Goal: Task Accomplishment & Management: Manage account settings

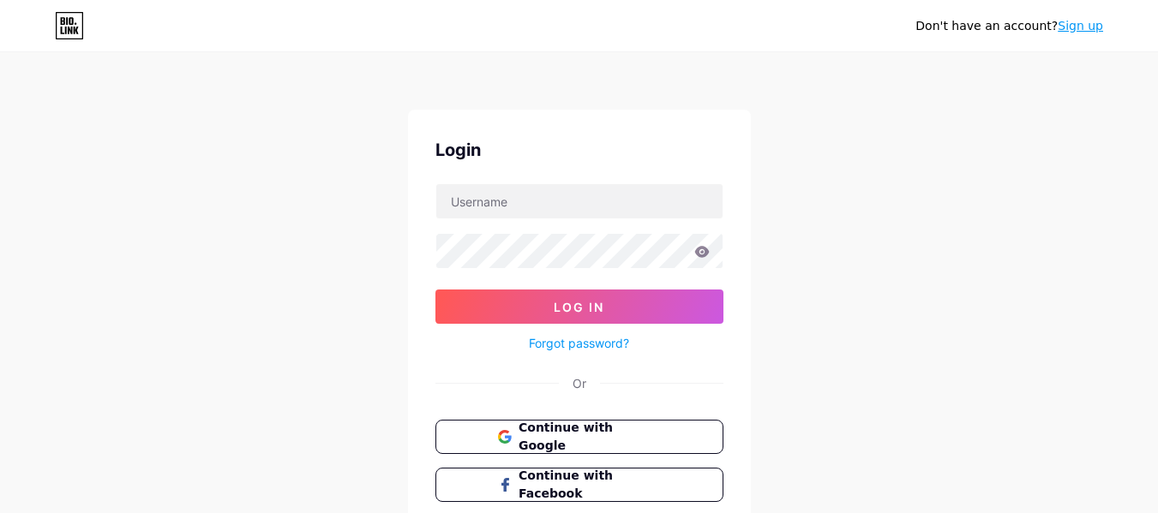
scroll to position [118, 0]
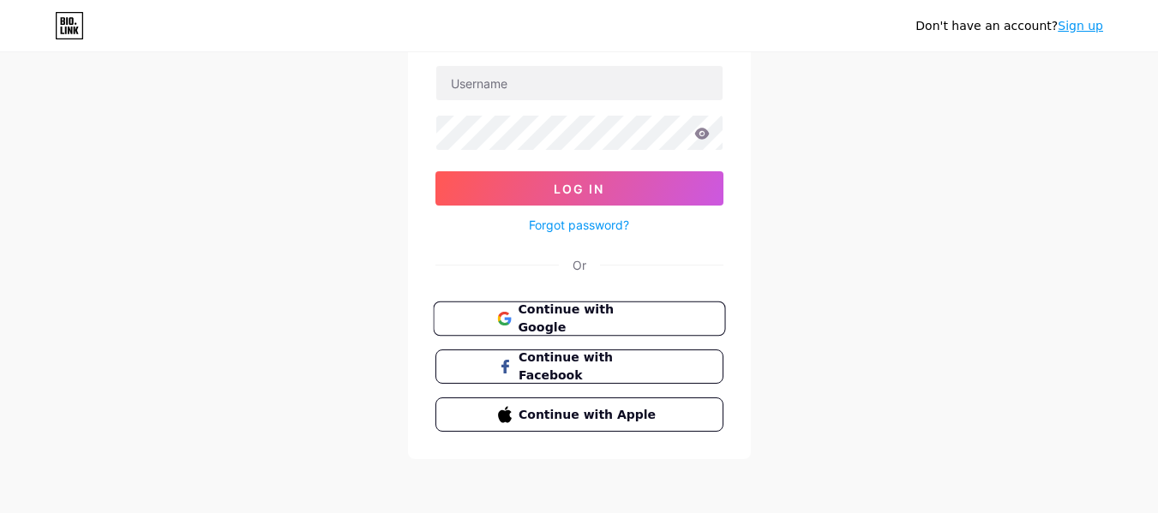
click at [566, 319] on span "Continue with Google" at bounding box center [589, 319] width 143 height 37
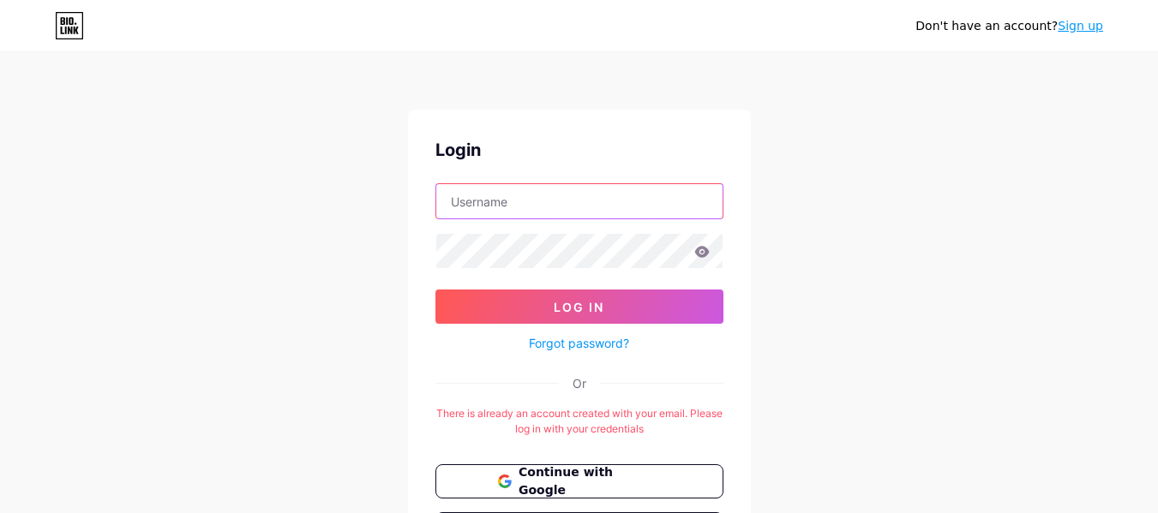
click at [511, 211] on input "text" at bounding box center [579, 201] width 286 height 34
type input "christophertacandigal@gmail.com"
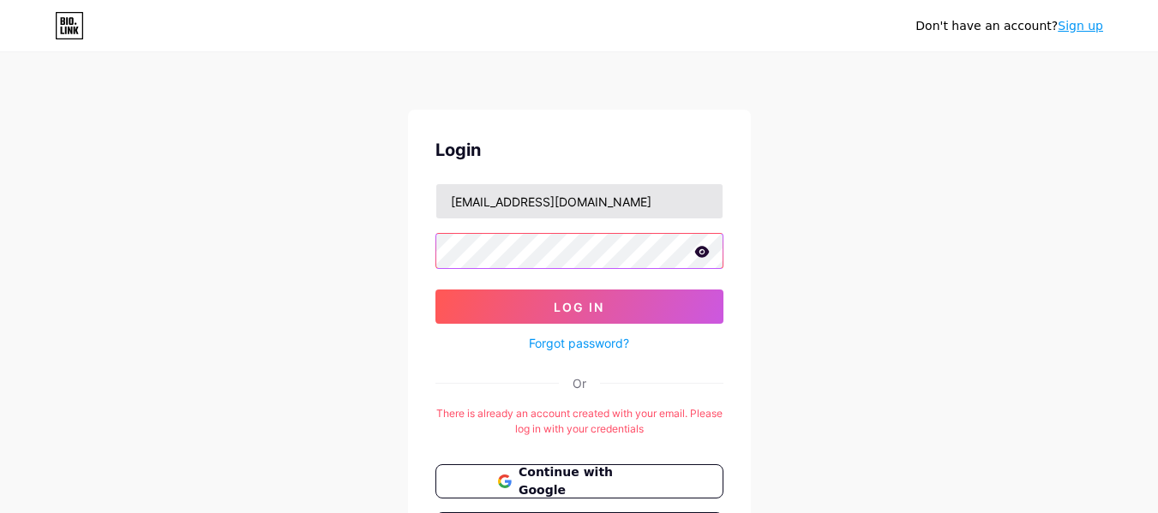
click at [435, 290] on button "Log In" at bounding box center [579, 307] width 288 height 34
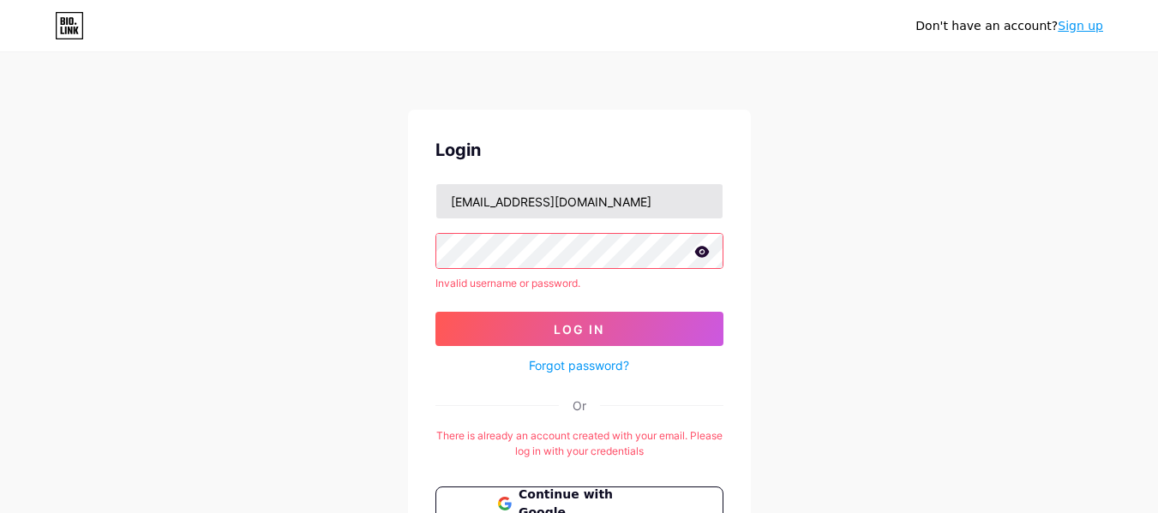
click at [435, 312] on button "Log In" at bounding box center [579, 329] width 288 height 34
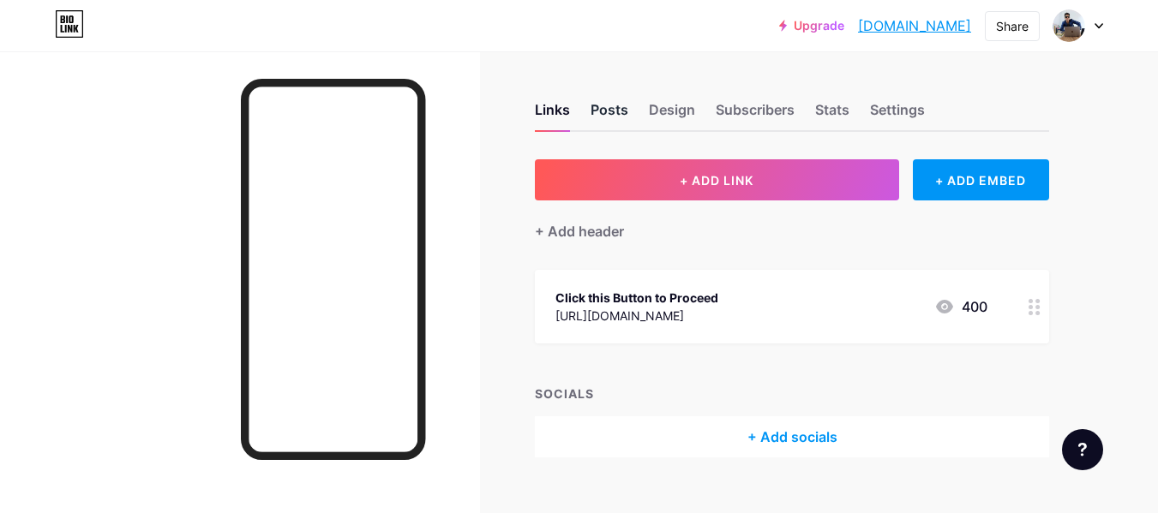
click at [601, 114] on div "Posts" at bounding box center [610, 114] width 38 height 31
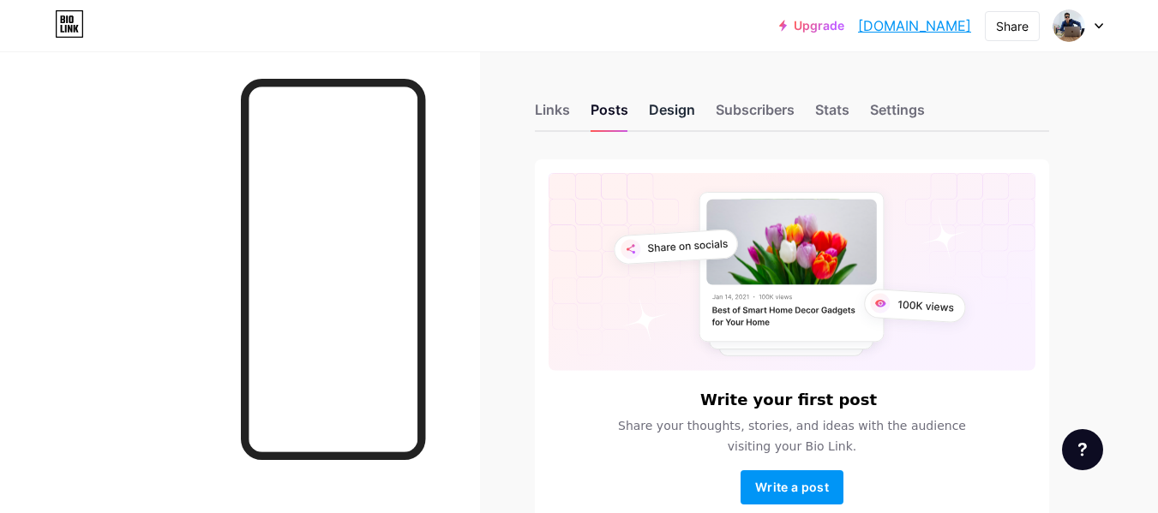
click at [668, 115] on div "Design" at bounding box center [672, 114] width 46 height 31
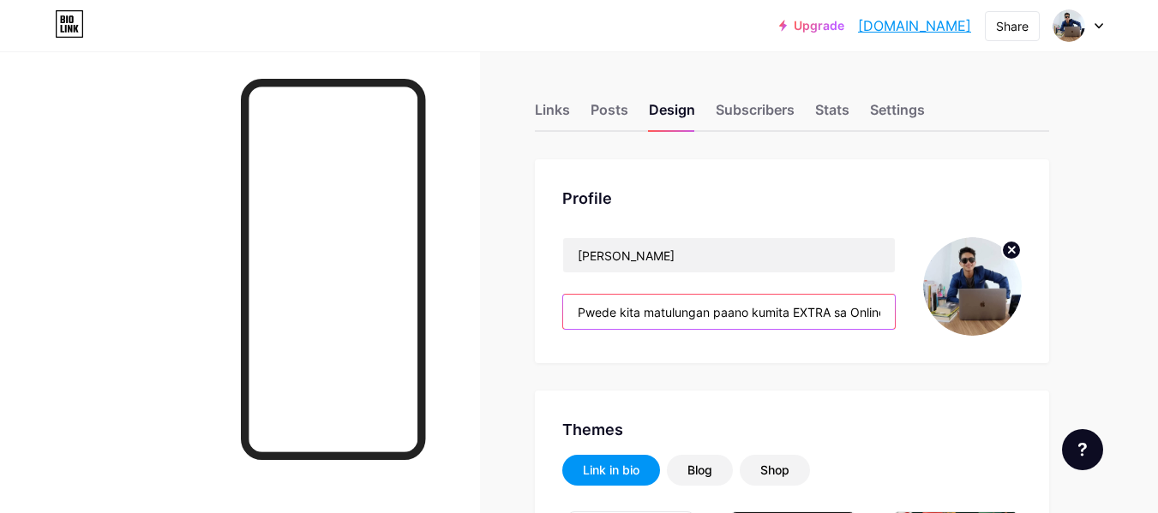
click at [826, 315] on input "Pwede kita matulungan paano kumita EXTRA sa Online gamit ang Fb. Earn 5k-10k we…" at bounding box center [729, 312] width 332 height 34
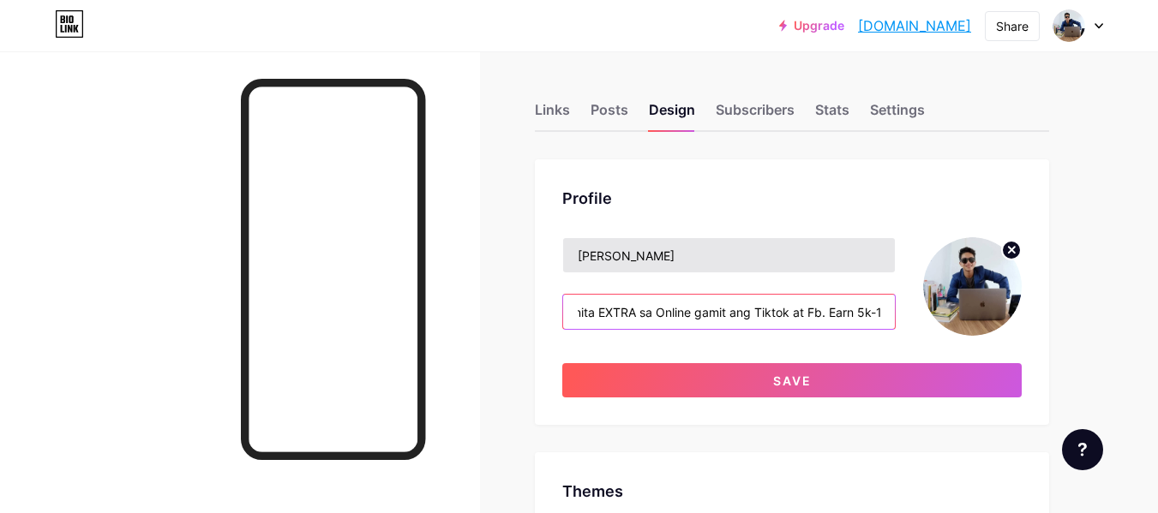
type input "Pwede kita matulungan paano kumita EXTRA sa Online gamit ang Tiktok at Fb. Earn…"
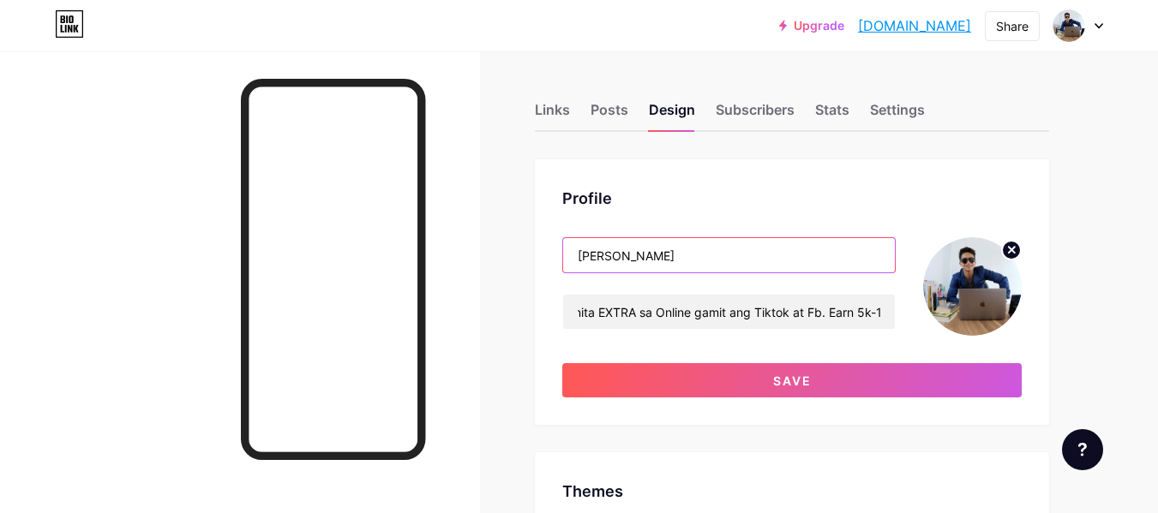
scroll to position [0, 0]
click at [645, 258] on input "Christopher Digal" at bounding box center [729, 255] width 332 height 34
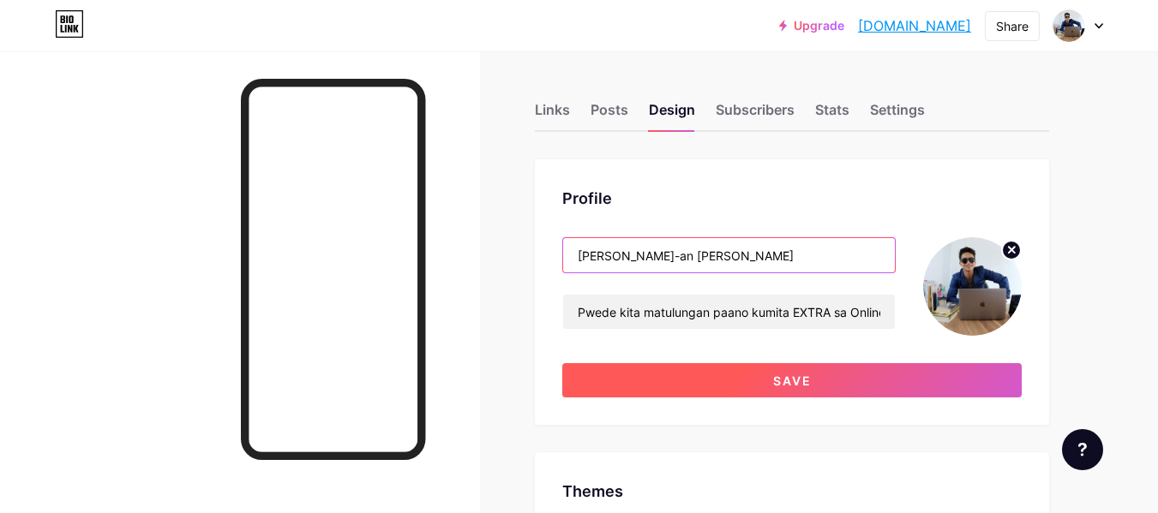
type input "Christopher Tac-an Digal"
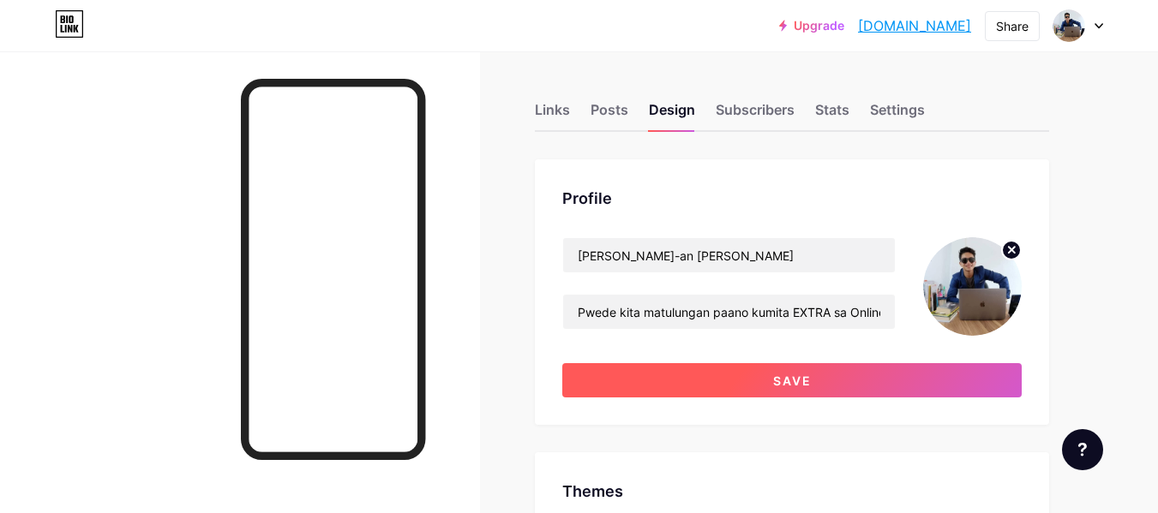
click at [780, 376] on span "Save" at bounding box center [792, 381] width 39 height 15
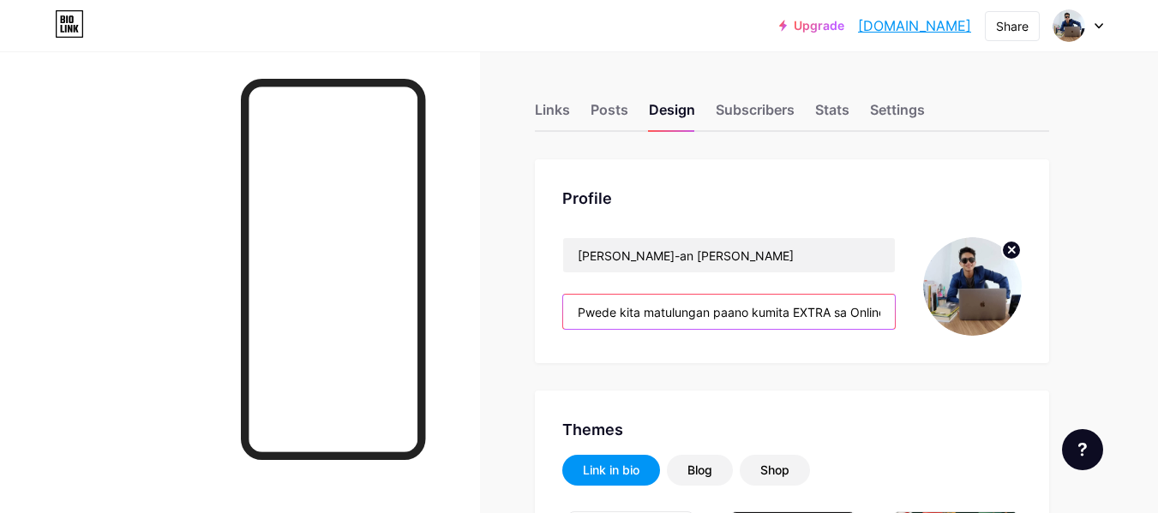
click at [851, 321] on input "Pwede kita matulungan paano kumita EXTRA sa Online gamit ang Tiktok at Fb. Earn…" at bounding box center [729, 312] width 332 height 34
click at [860, 319] on input "Pwede kita matulungan paano kumita EXTRA sa Online gamit ang Tiktok at Fb. Earn…" at bounding box center [729, 312] width 332 height 34
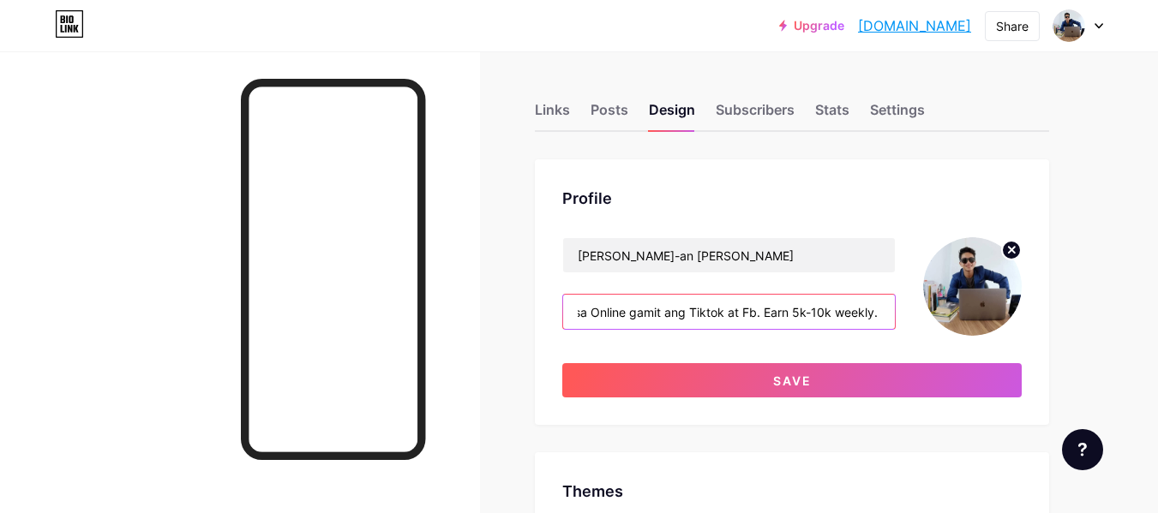
scroll to position [0, 276]
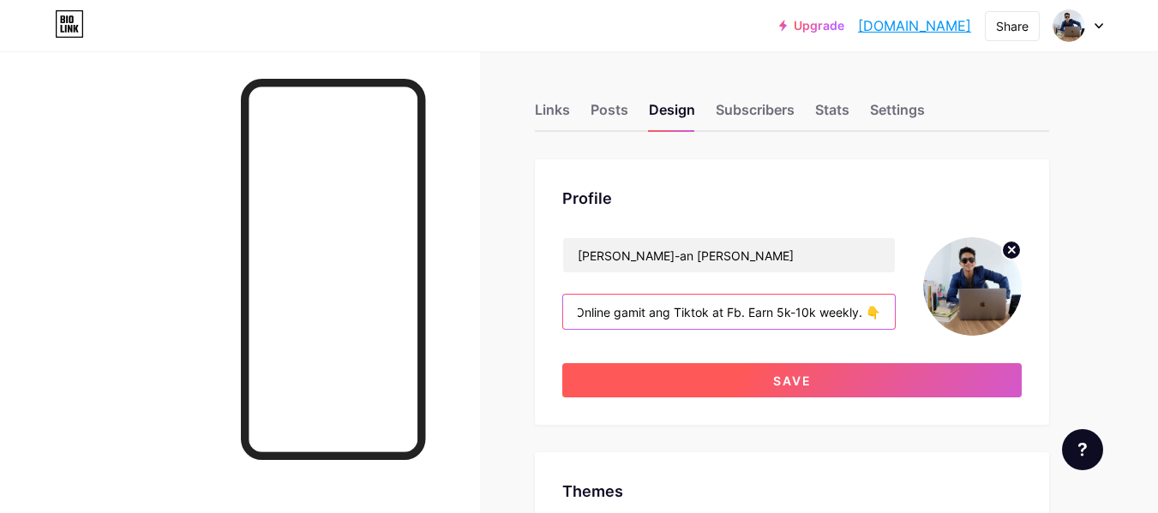
type input "Pwede kita matulungan paano kumita EXTRA sa Online gamit ang Tiktok at Fb. Earn…"
click at [812, 379] on button "Save" at bounding box center [791, 380] width 459 height 34
